Goal: Task Accomplishment & Management: Use online tool/utility

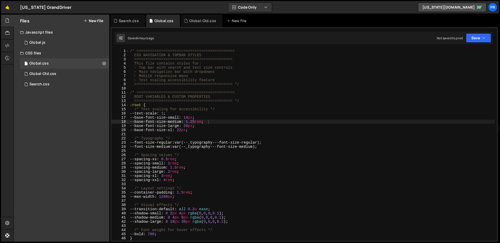
click at [261, 131] on div "/* ============================================ CSS NAVIGATION & TOPBAR STYLES …" at bounding box center [312, 149] width 366 height 200
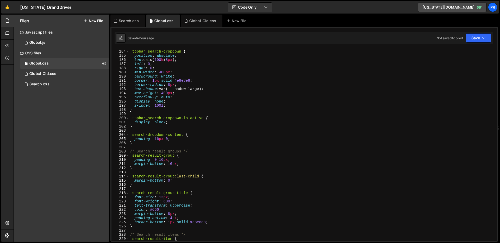
scroll to position [778, 0]
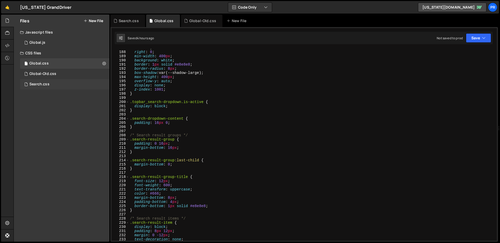
click at [40, 82] on div "Search.css" at bounding box center [39, 84] width 20 height 5
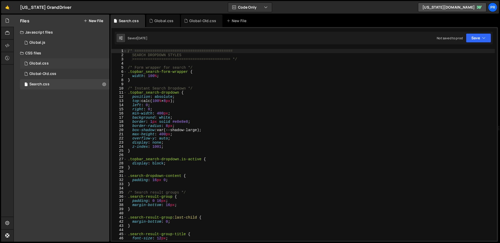
click at [48, 63] on div "Global.css 0" at bounding box center [64, 63] width 89 height 10
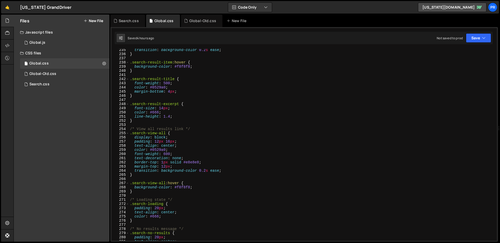
scroll to position [122, 53]
click at [257, 88] on div "transition : background-color 0.2 s ease ; } .search-result-item :hover { backg…" at bounding box center [312, 148] width 366 height 200
click at [75, 43] on div "0 Global.js 0" at bounding box center [64, 42] width 89 height 10
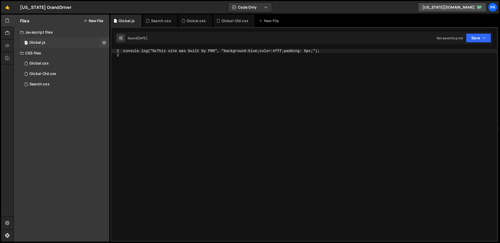
scroll to position [0, 42]
click at [48, 62] on div "Global.css 0" at bounding box center [64, 63] width 89 height 10
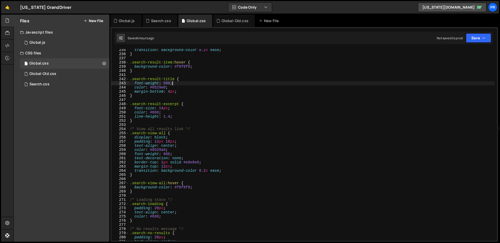
click at [314, 85] on div "transition : background-color 0.2 s ease ; } .search-result-item :hover { backg…" at bounding box center [312, 148] width 366 height 200
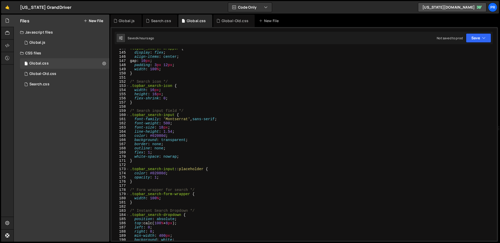
scroll to position [293, 0]
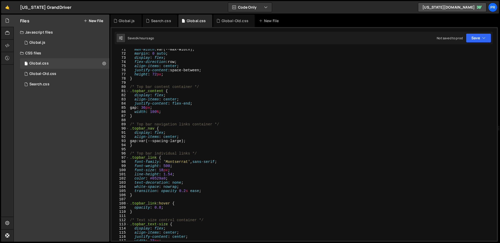
click at [293, 77] on div "max-width : var(--max-width) ; margin : 0 auto ; display : flex ; flex-directio…" at bounding box center [312, 147] width 366 height 200
click at [326, 133] on div "max-width : var(--max-width) ; margin : 0 auto ; display : flex ; flex-directio…" at bounding box center [312, 147] width 366 height 200
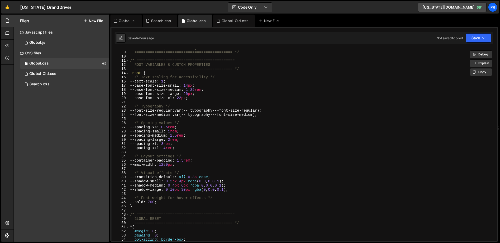
scroll to position [32, 0]
click at [213, 133] on div "- Text scaling accessibility feature ==========================================…" at bounding box center [312, 146] width 366 height 200
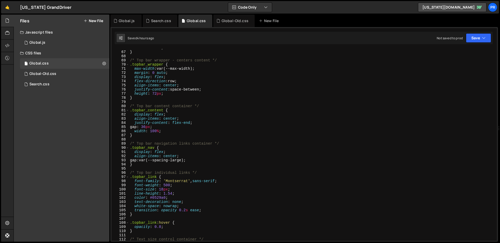
scroll to position [276, 0]
click at [188, 65] on div "} /* Top bar wrapper - centers content */ .topbar_wrapper { max-width : var(--m…" at bounding box center [312, 148] width 366 height 200
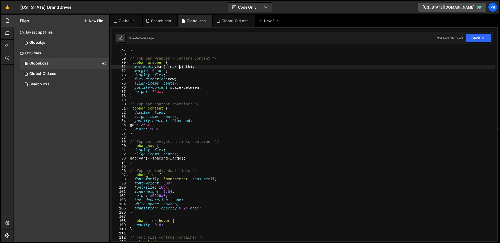
click at [180, 68] on div "} /* Top bar wrapper - centers content */ .topbar_wrapper { max-width : var(--m…" at bounding box center [312, 148] width 366 height 200
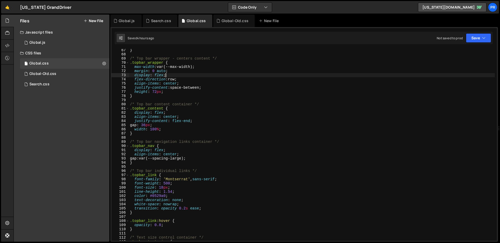
click at [237, 77] on div "} /* Top bar wrapper - centers content */ .topbar_wrapper { max-width : var(--m…" at bounding box center [312, 148] width 366 height 200
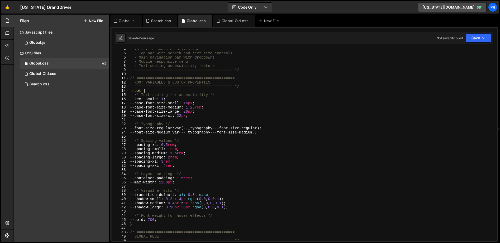
scroll to position [16, 0]
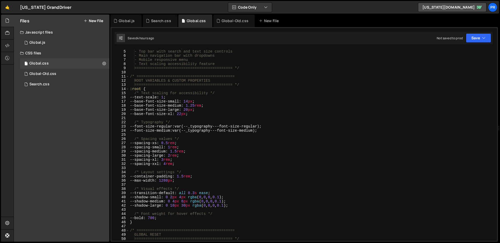
click at [170, 180] on div "This file contains styles for: - Top bar with search and text size controls - M…" at bounding box center [312, 145] width 366 height 200
type textarea "--max-width: 1440px;"
click at [239, 184] on div "This file contains styles for: - Top bar with search and text size controls - M…" at bounding box center [312, 145] width 366 height 200
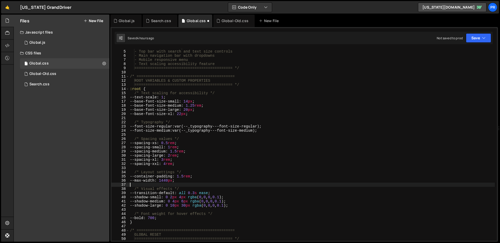
scroll to position [0, 0]
click at [488, 35] on button "Save" at bounding box center [478, 37] width 25 height 9
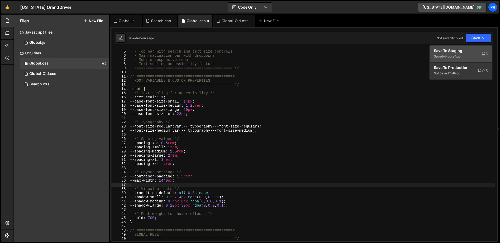
click at [462, 50] on div "Save to Staging S" at bounding box center [461, 50] width 54 height 5
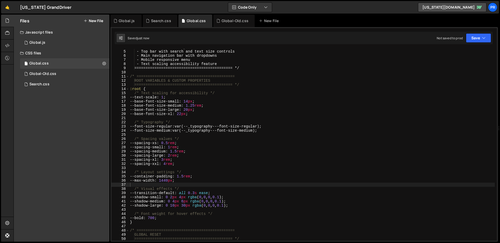
click at [284, 186] on div "This file contains styles for : - Top bar with search and text size controls - …" at bounding box center [312, 145] width 366 height 200
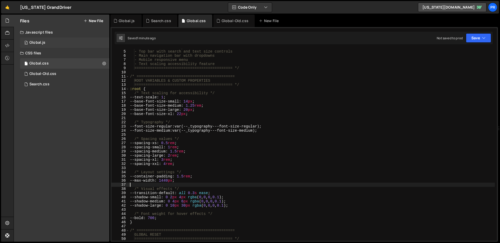
click at [61, 41] on div "0 Global.js 0" at bounding box center [64, 42] width 89 height 10
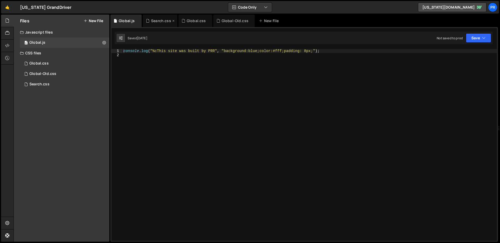
click at [163, 23] on div "Search.css" at bounding box center [161, 20] width 20 height 5
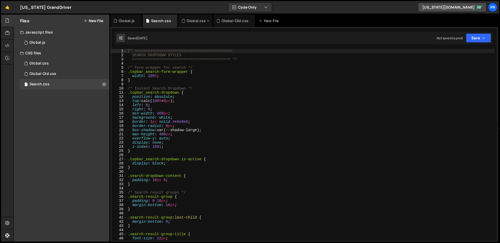
click at [193, 21] on div "Global.css" at bounding box center [196, 20] width 19 height 5
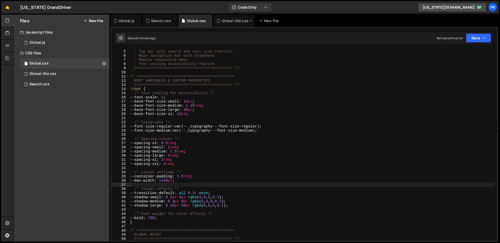
click at [228, 20] on div "Global-Old.css" at bounding box center [234, 20] width 27 height 5
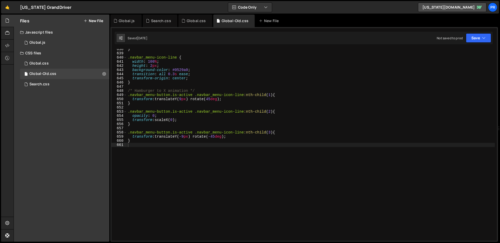
type textarea "transition: all 0.3s ease;"
click at [271, 73] on div "} .navbar_menu-icon-line { width : 100 % ; height : 2 px ; background-color : #…" at bounding box center [311, 147] width 368 height 200
click at [247, 73] on div "} .navbar_menu-icon-line { width : 100 % ; height : 2 px ; background-color : #…" at bounding box center [311, 147] width 368 height 200
click at [249, 22] on icon at bounding box center [251, 20] width 4 height 5
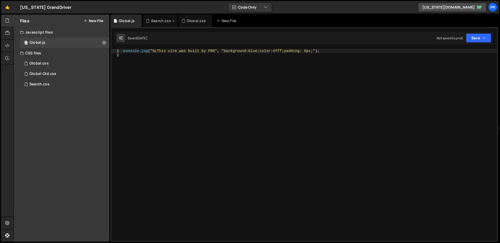
click at [163, 21] on div "Search.css" at bounding box center [161, 20] width 20 height 5
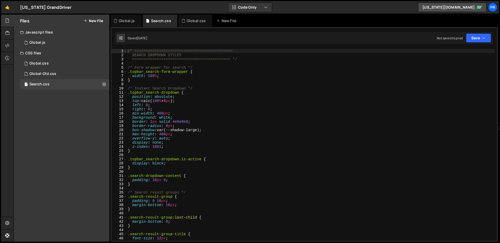
type textarea "min-width: 400px;"
click at [202, 115] on div "/* ============================================ SEARCH DROPDOWN STYLES ========…" at bounding box center [311, 149] width 368 height 200
click at [221, 112] on div "/* ============================================ SEARCH DROPDOWN STYLES ========…" at bounding box center [311, 149] width 368 height 200
click at [221, 114] on div "/* ============================================ SEARCH DROPDOWN STYLES ========…" at bounding box center [311, 149] width 368 height 200
click at [45, 64] on div "Global.css" at bounding box center [38, 63] width 19 height 5
